Goal: Navigation & Orientation: Find specific page/section

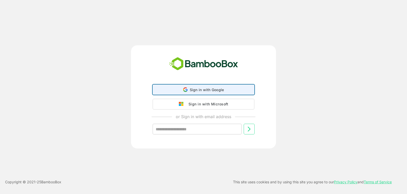
click at [197, 89] on span "Sign in with Google" at bounding box center [207, 90] width 34 height 4
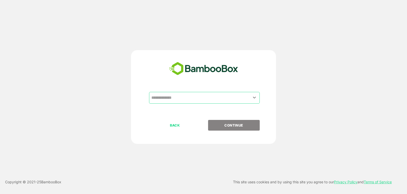
click at [199, 98] on input "text" at bounding box center [204, 98] width 109 height 10
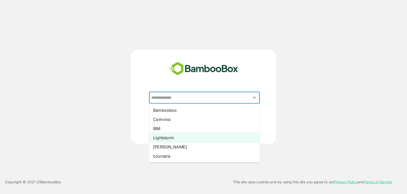
click at [186, 137] on li "Lightstorm" at bounding box center [204, 137] width 111 height 9
type input "**********"
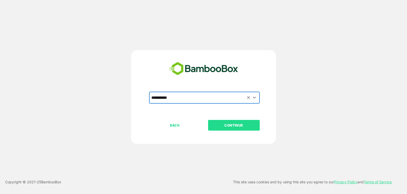
click at [219, 125] on p "CONTINUE" at bounding box center [233, 125] width 51 height 6
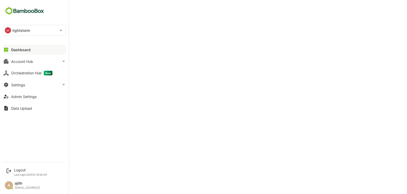
click at [12, 52] on button "Dashboard" at bounding box center [35, 50] width 64 height 10
click at [8, 50] on icon at bounding box center [6, 50] width 6 height 6
click at [25, 51] on div "Dashboard" at bounding box center [20, 50] width 19 height 4
